Goal: Information Seeking & Learning: Learn about a topic

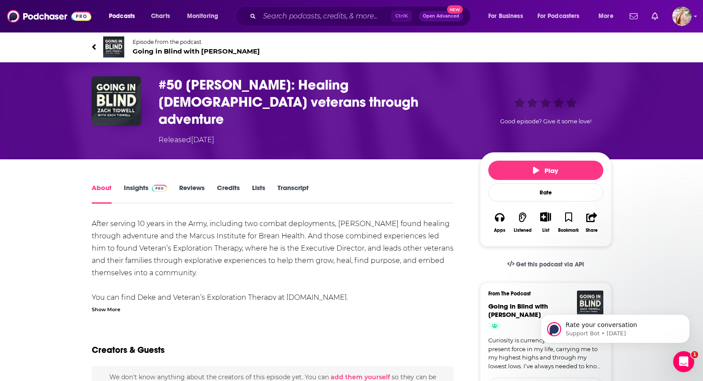
click at [108, 305] on div "Show More" at bounding box center [106, 309] width 29 height 8
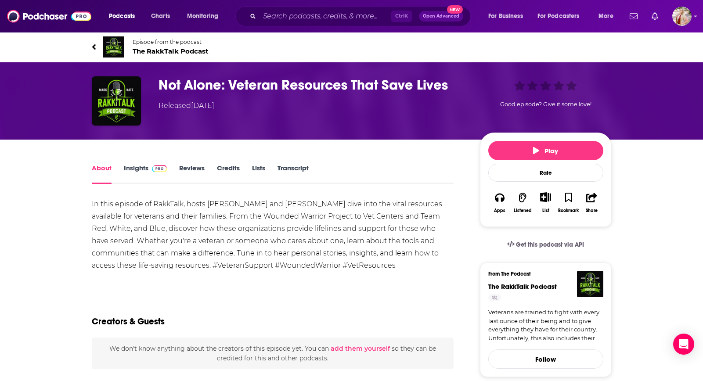
click at [295, 168] on link "Transcript" at bounding box center [292, 174] width 31 height 20
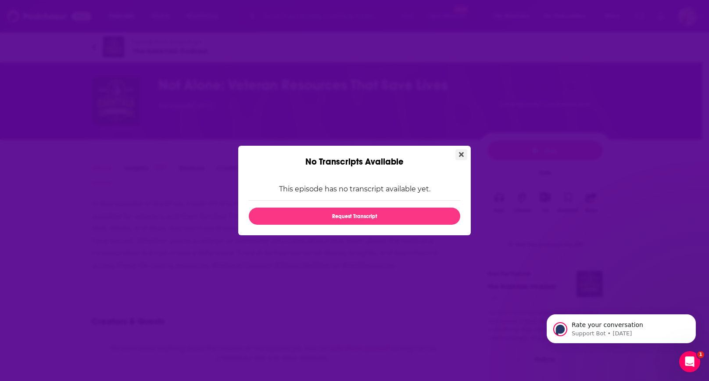
click at [459, 158] on icon "Close" at bounding box center [461, 154] width 5 height 7
